Goal: Task Accomplishment & Management: Use online tool/utility

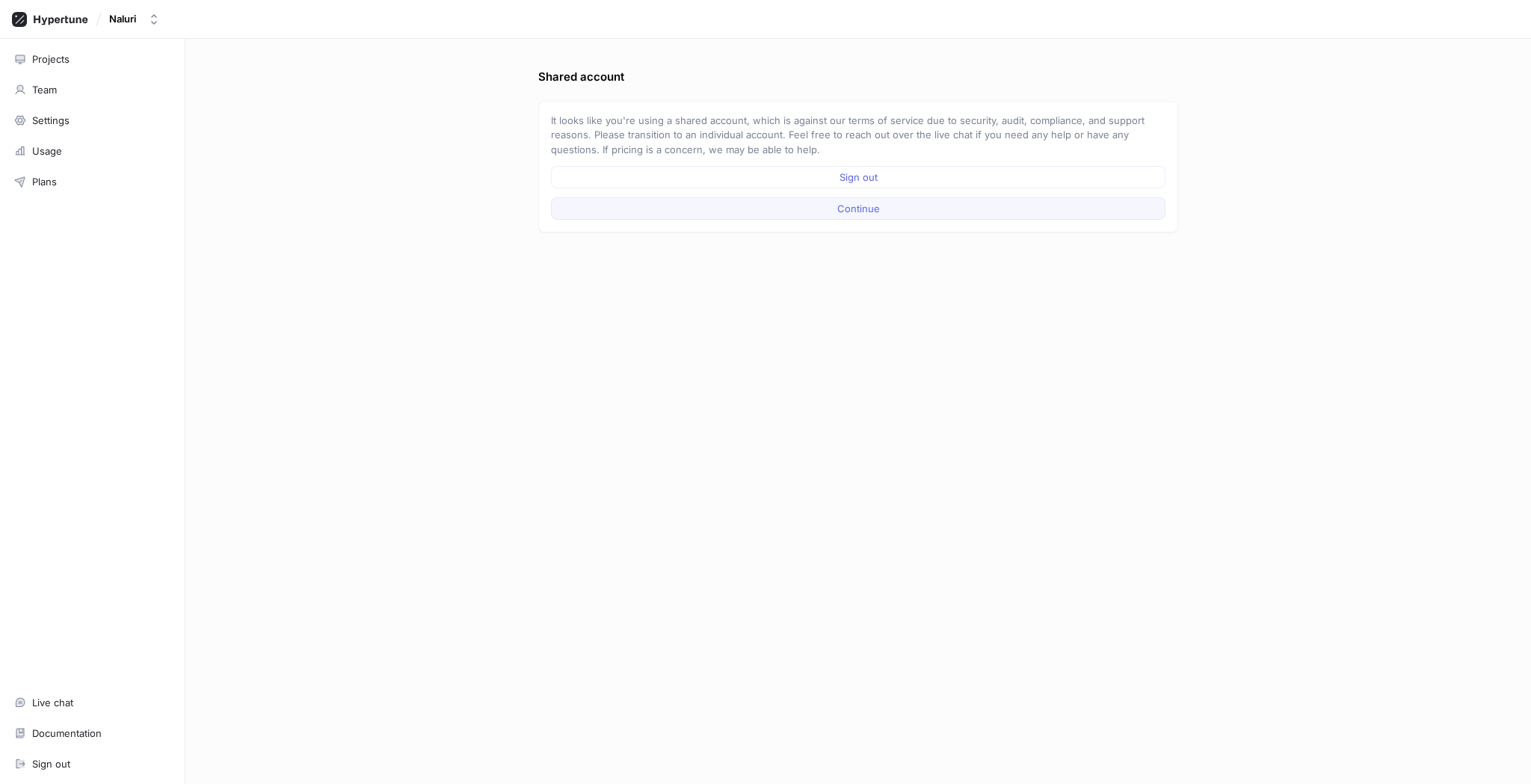
click at [827, 213] on button "Continue" at bounding box center [859, 209] width 615 height 22
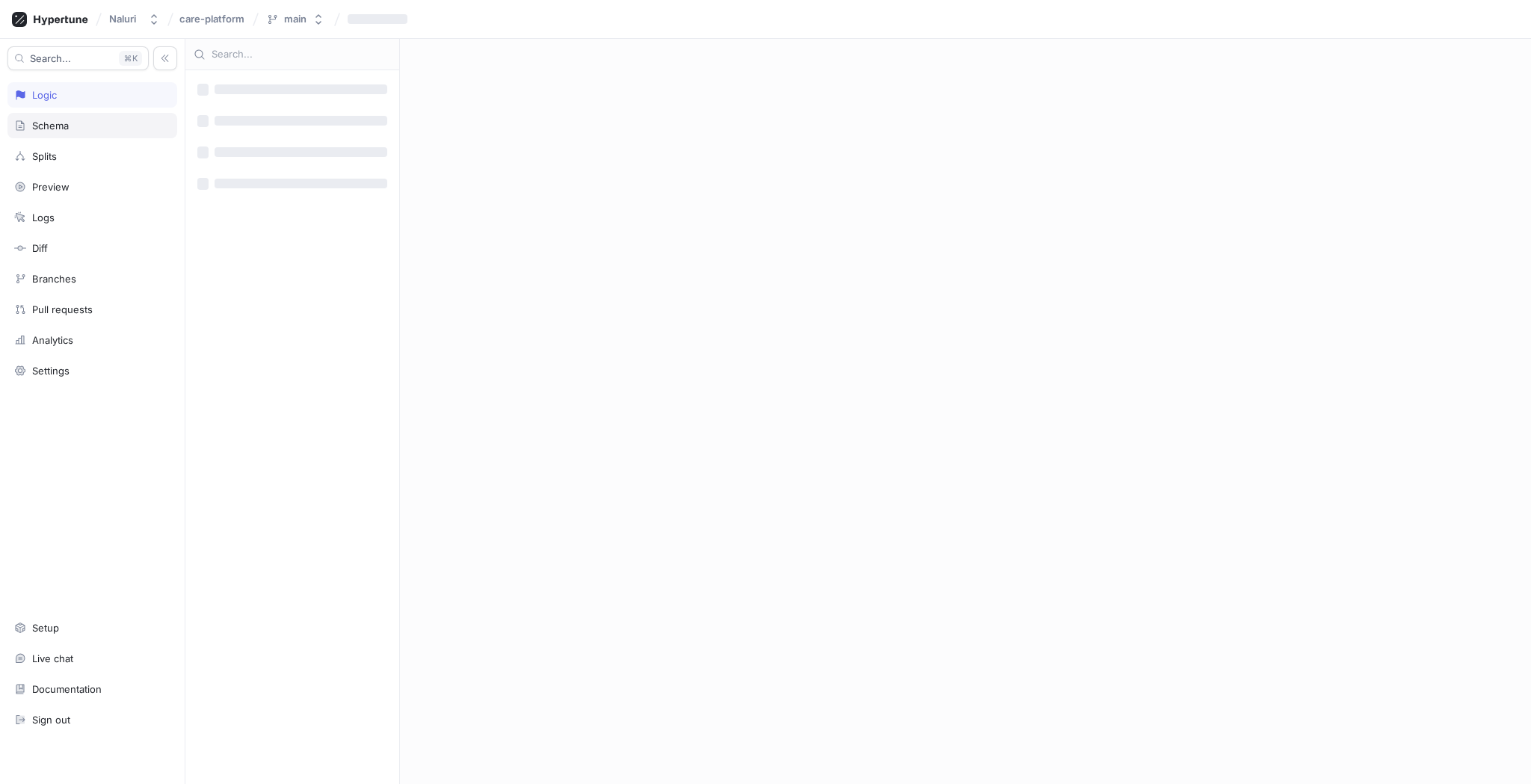
click at [85, 126] on div "Schema" at bounding box center [92, 125] width 156 height 12
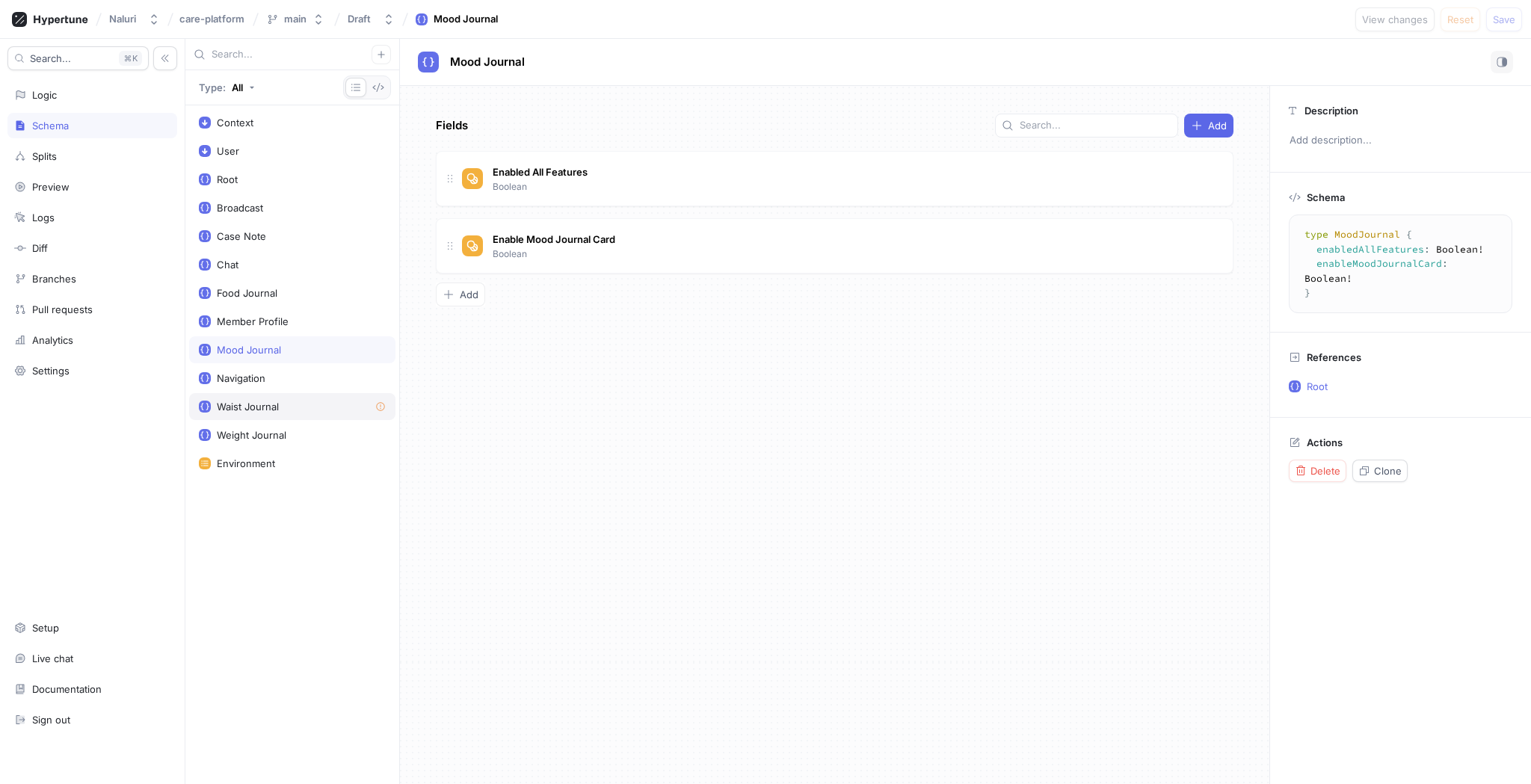
click at [352, 406] on div "Waist Journal" at bounding box center [292, 406] width 187 height 12
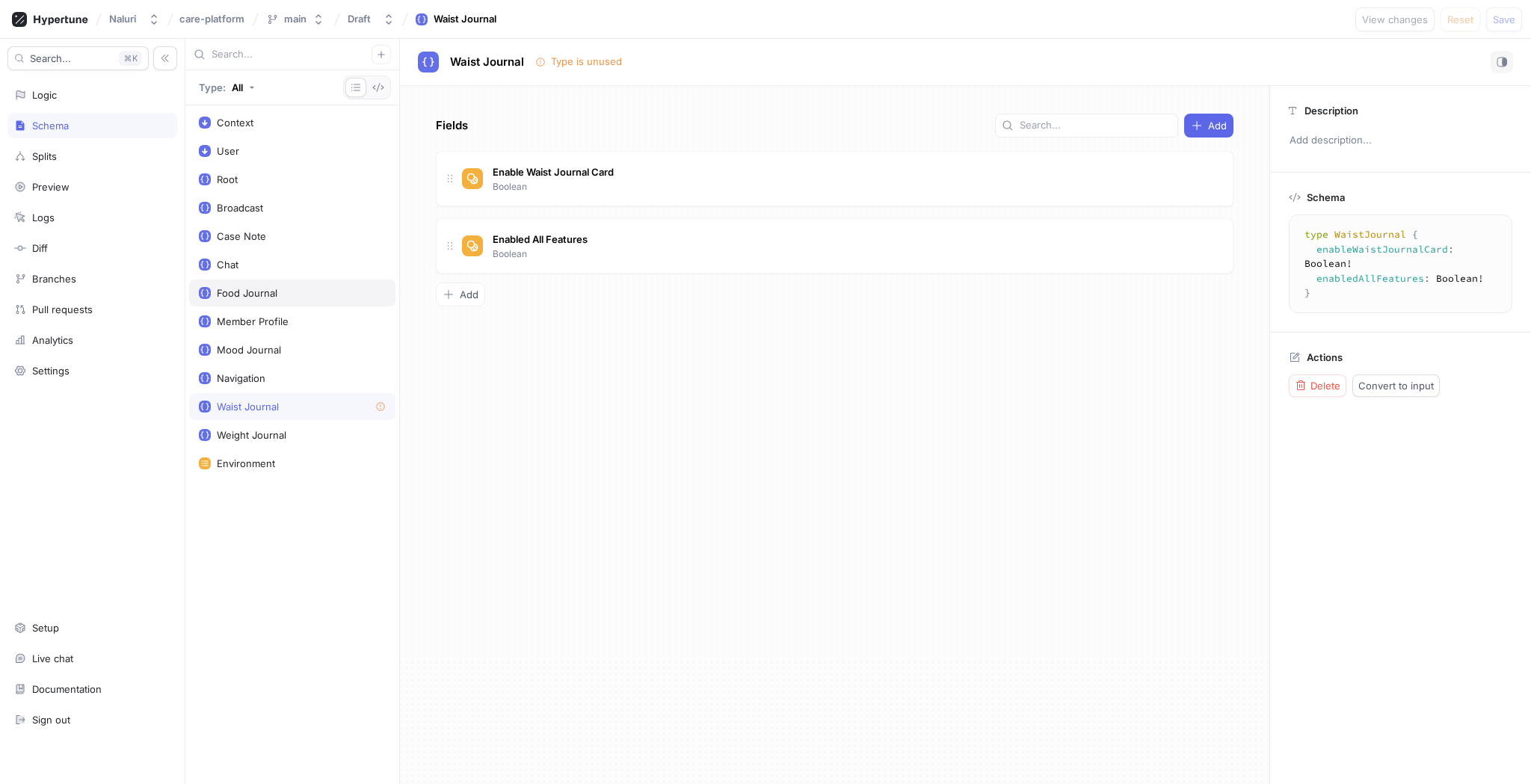
click at [339, 280] on div "Food Journal" at bounding box center [292, 293] width 206 height 27
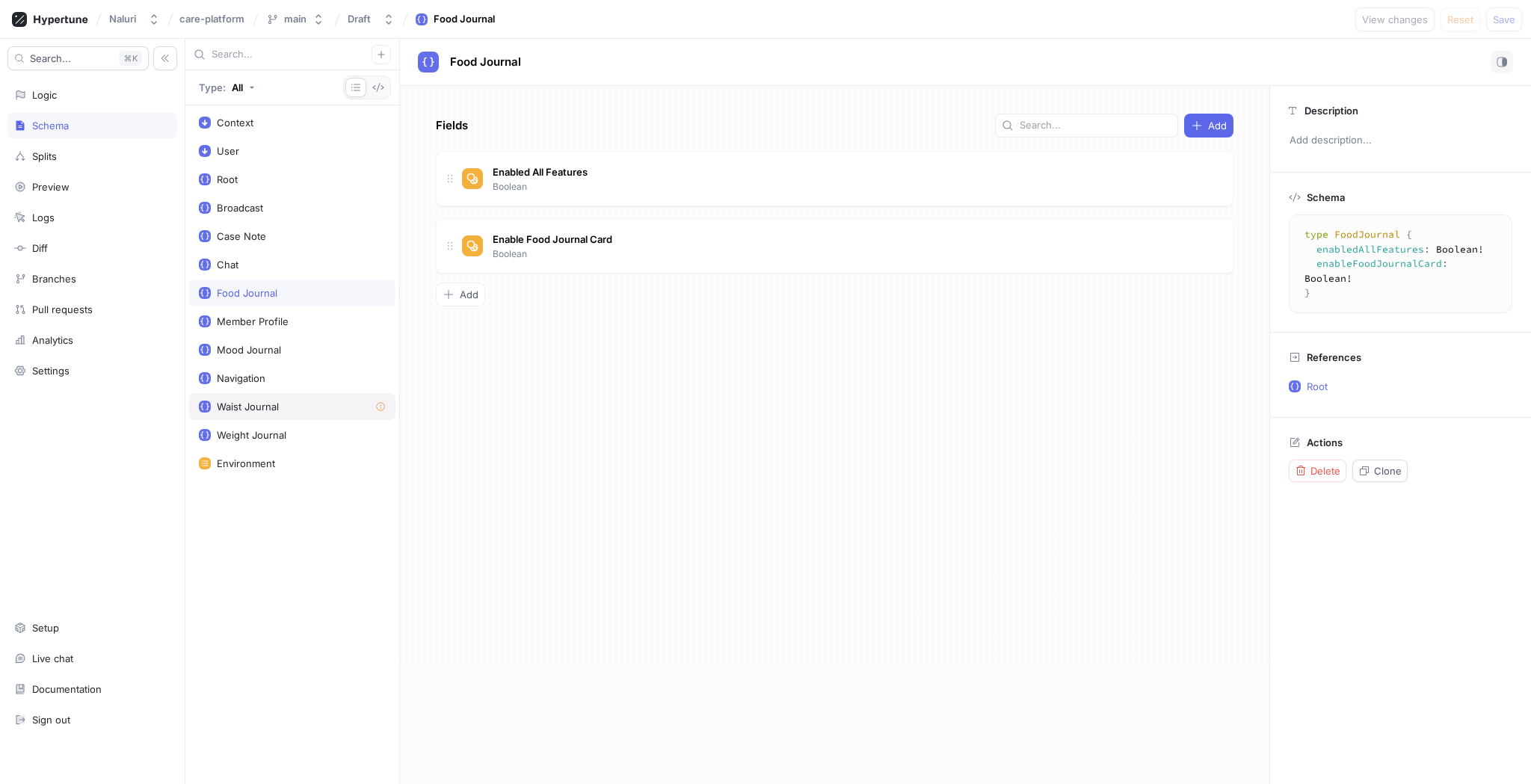
click at [299, 402] on div "Waist Journal" at bounding box center [292, 406] width 187 height 12
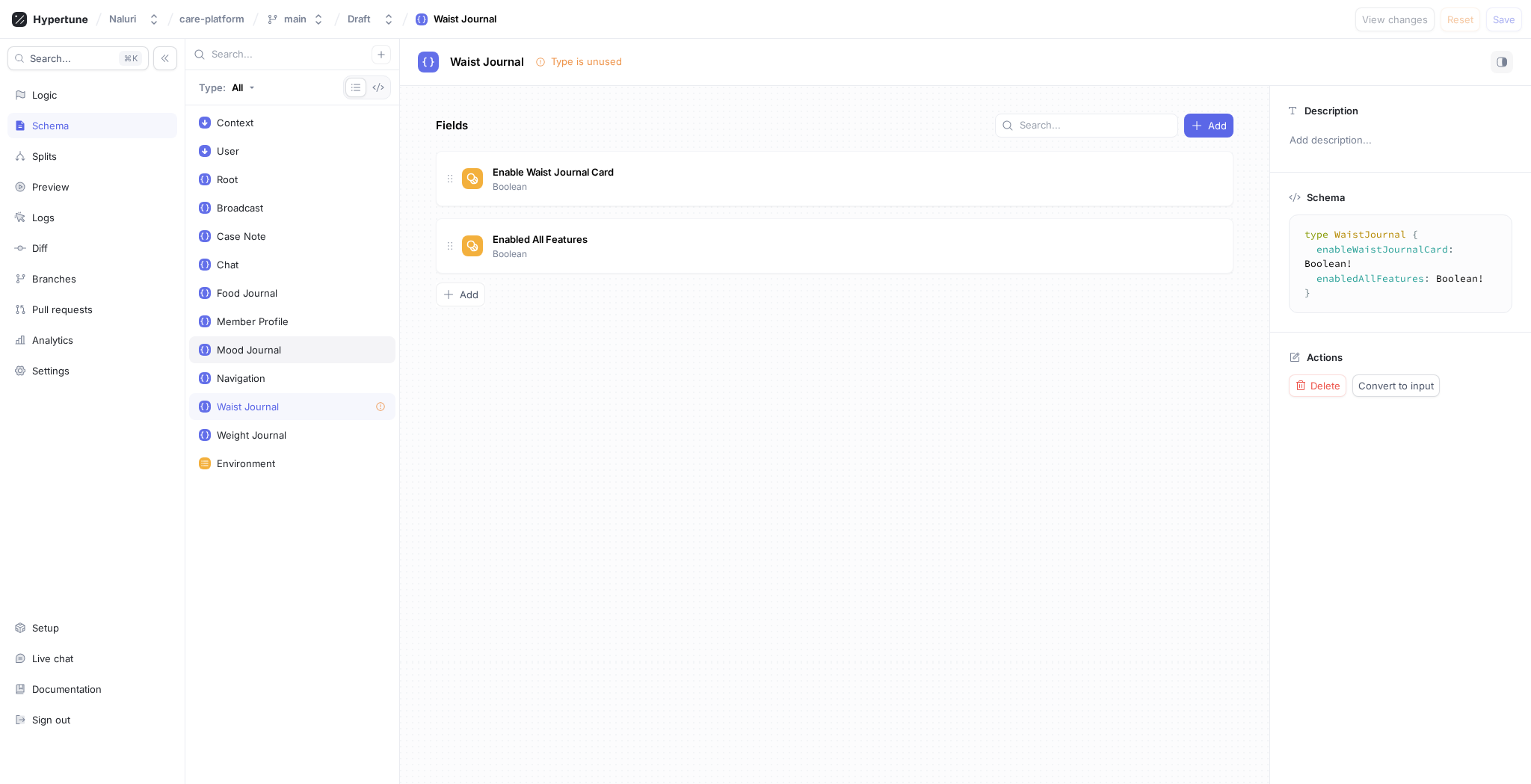
click at [292, 346] on div "Mood Journal" at bounding box center [292, 350] width 187 height 12
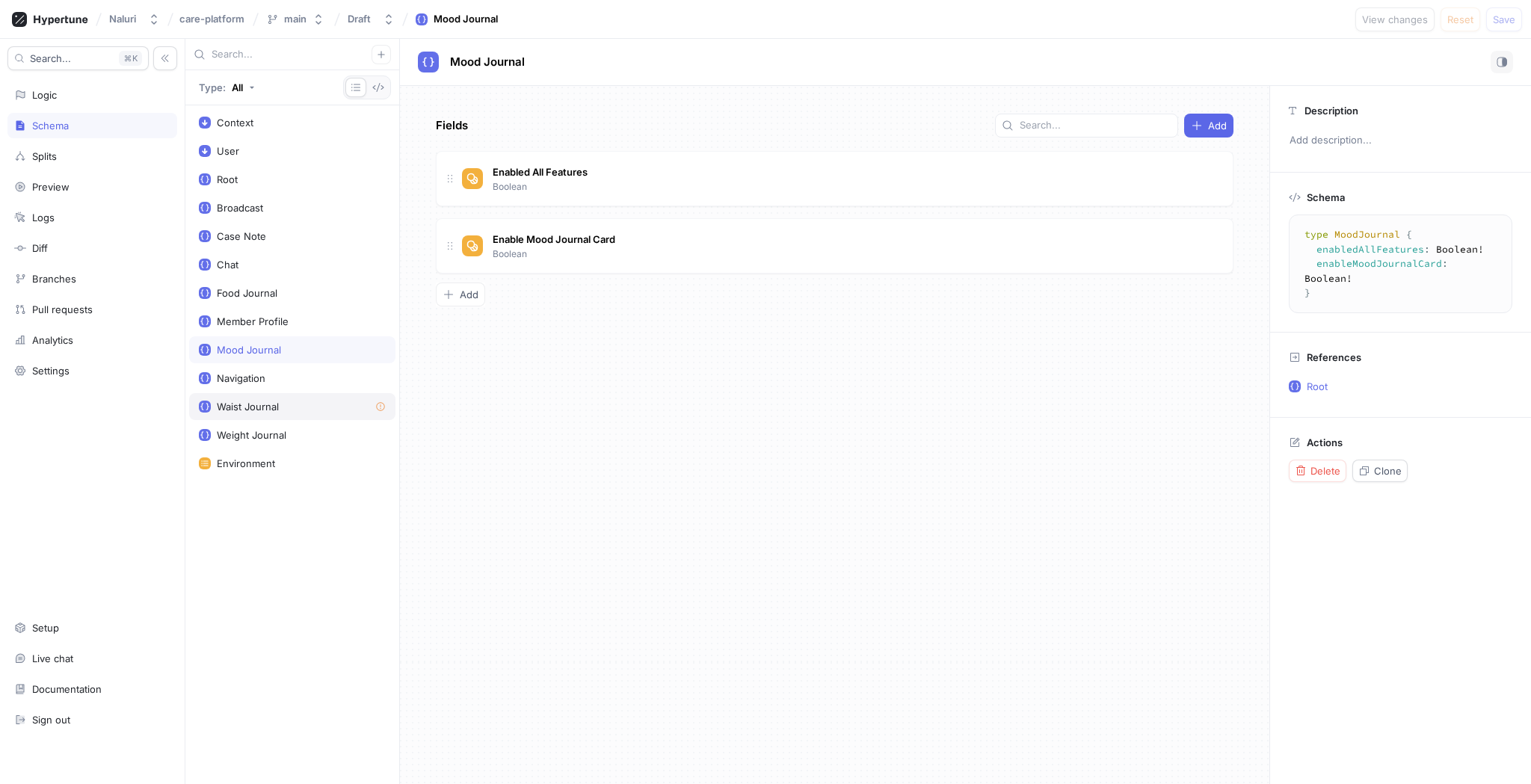
click at [271, 414] on div "Waist Journal" at bounding box center [292, 406] width 206 height 27
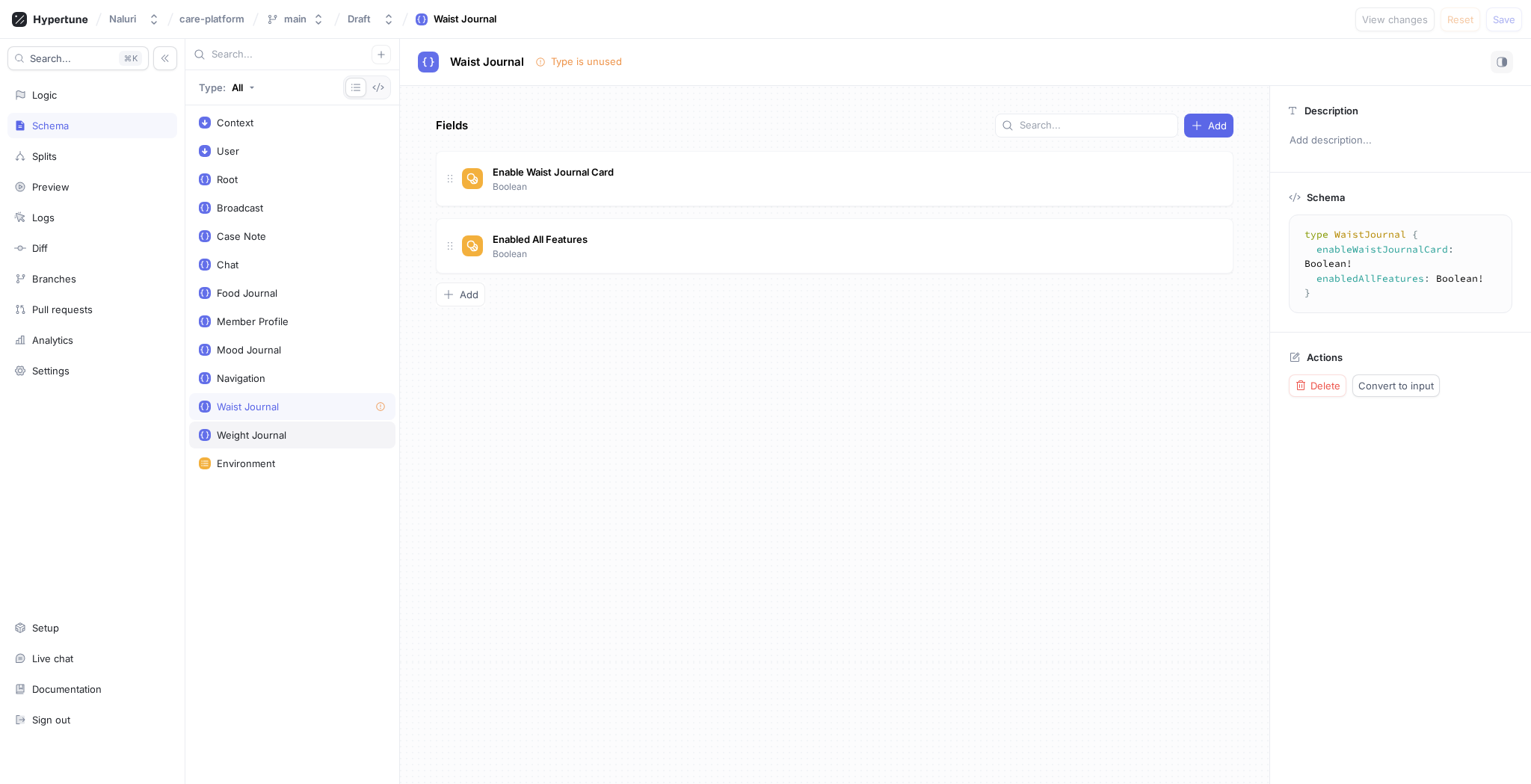
click at [271, 433] on div "Weight Journal" at bounding box center [251, 434] width 70 height 12
click at [274, 408] on div "Waist Journal" at bounding box center [248, 406] width 62 height 12
click at [274, 430] on div "Weight Journal" at bounding box center [251, 434] width 70 height 12
type textarea "type WeightJournal { enableWeightJournalCard: Boolean! enabledAllFeatures: Bool…"
